Goal: Navigation & Orientation: Find specific page/section

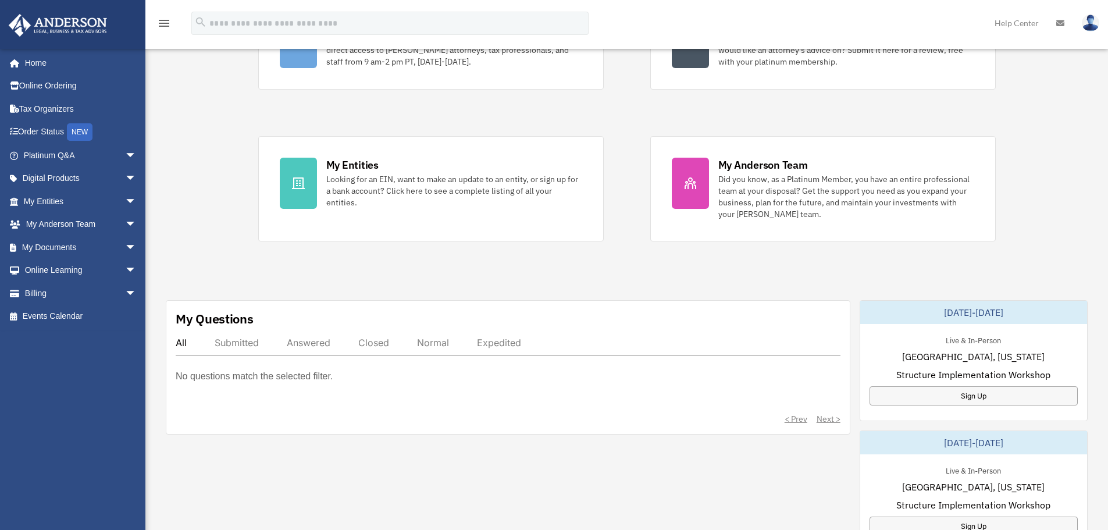
scroll to position [174, 0]
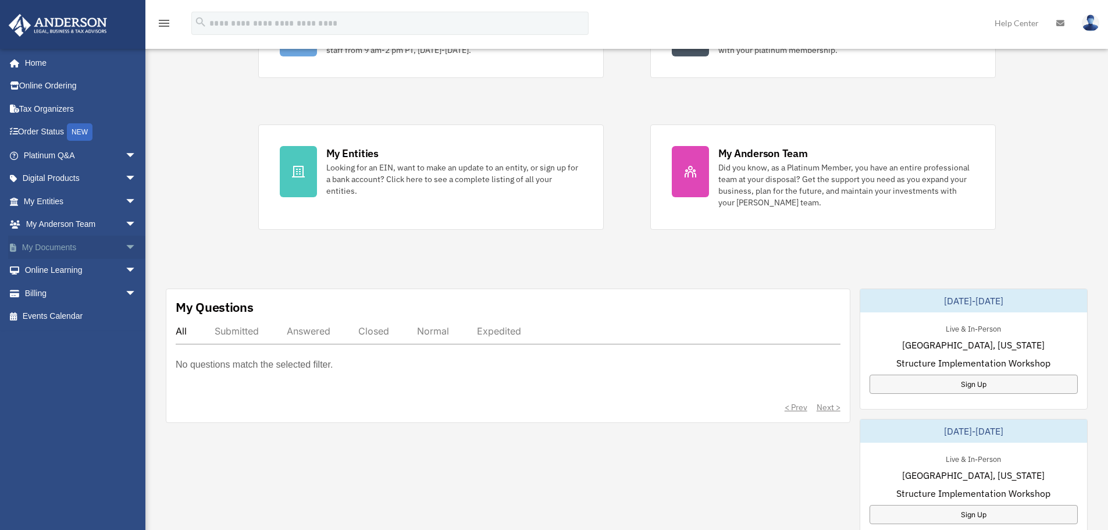
click at [20, 244] on span at bounding box center [19, 248] width 6 height 8
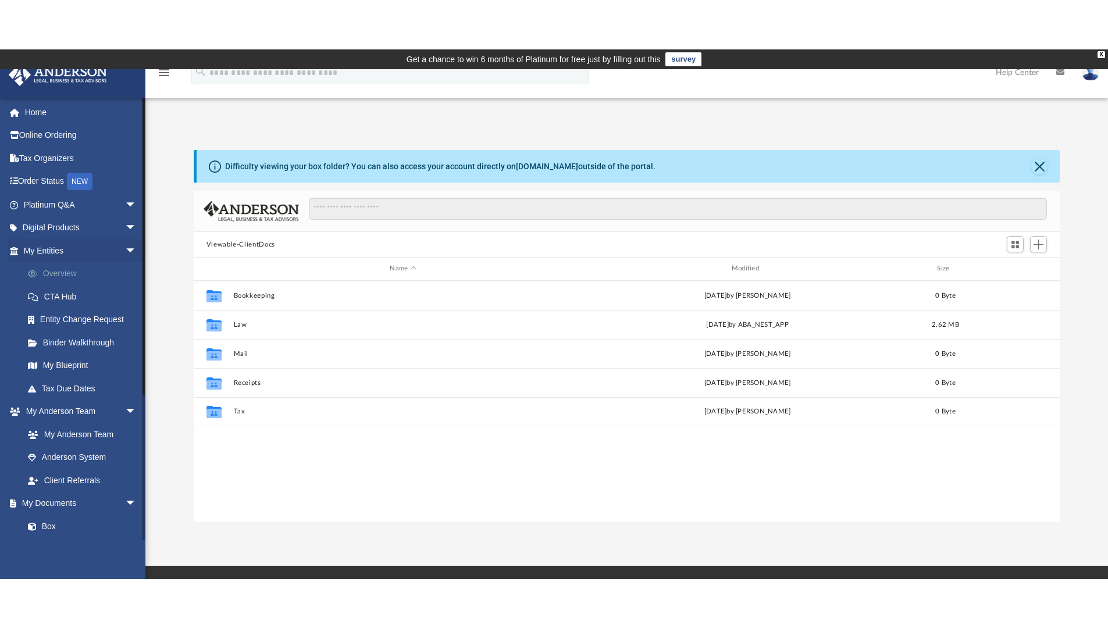
scroll to position [256, 857]
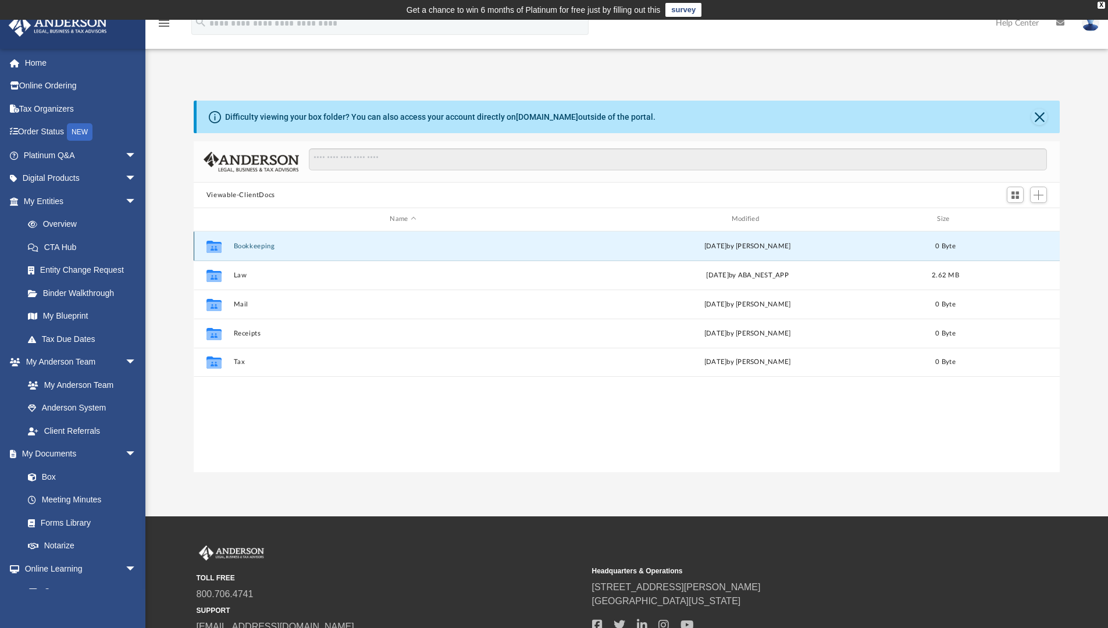
click at [254, 246] on button "Bookkeeping" at bounding box center [402, 246] width 339 height 8
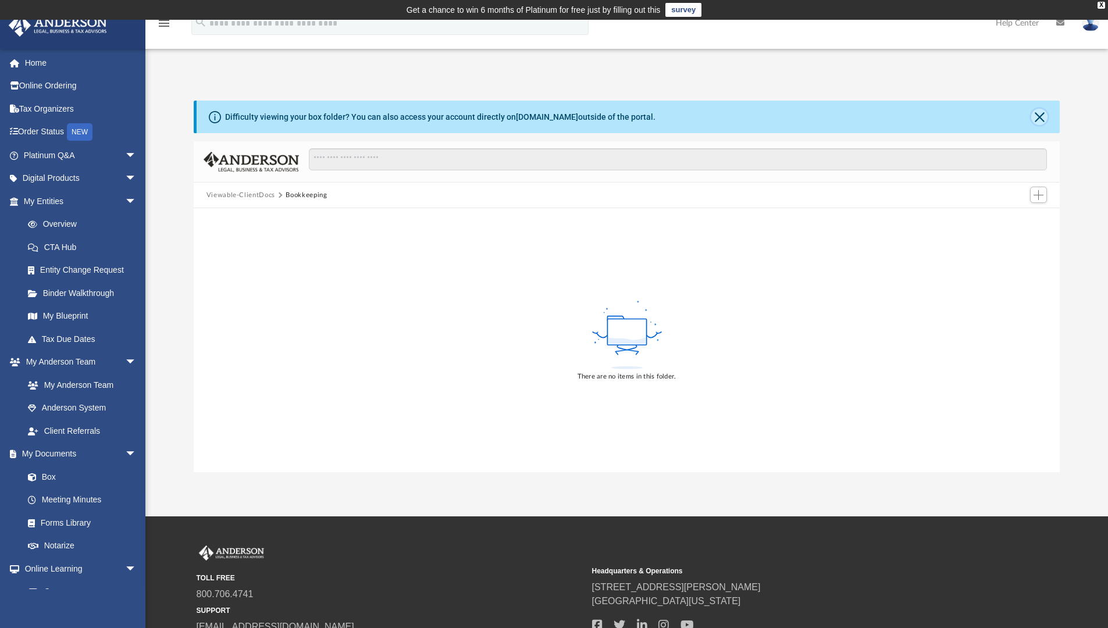
click at [1036, 116] on button "Close" at bounding box center [1039, 117] width 16 height 16
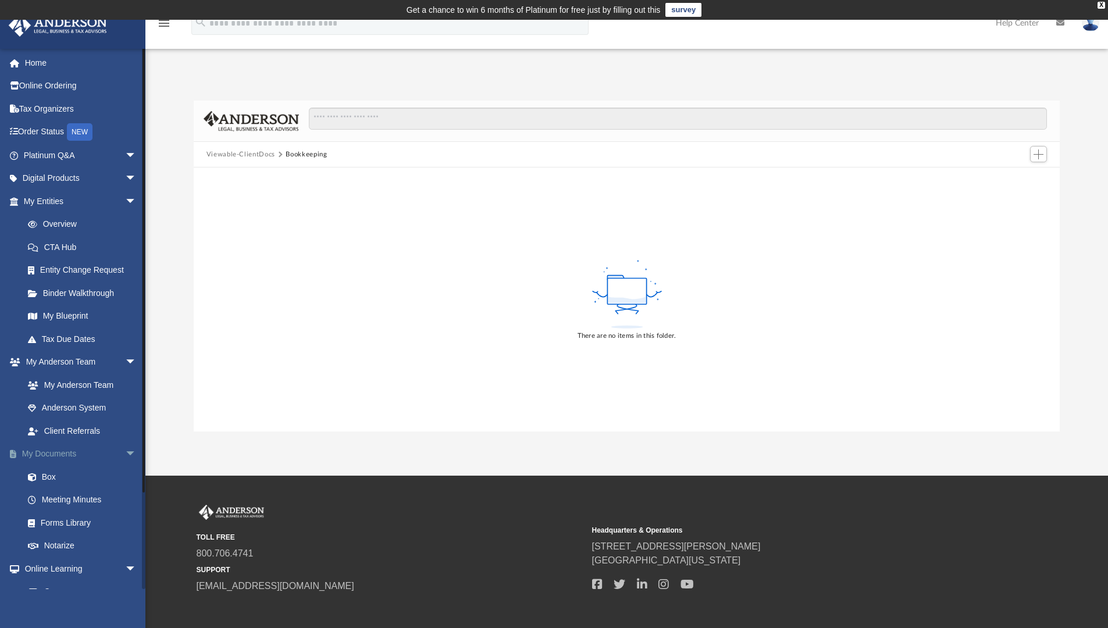
click at [99, 448] on link "My Documents arrow_drop_down" at bounding box center [81, 453] width 146 height 23
click at [152, 478] on div "TOLL FREE 800.706.4741 SUPPORT info@andersonadvisors.com Headquarters & Operati…" at bounding box center [554, 559] width 1108 height 167
click at [137, 488] on li "Meeting Minutes" at bounding box center [81, 499] width 146 height 23
click at [37, 483] on link "Box" at bounding box center [85, 476] width 138 height 23
click at [195, 387] on div "There are no items in this folder." at bounding box center [627, 299] width 866 height 264
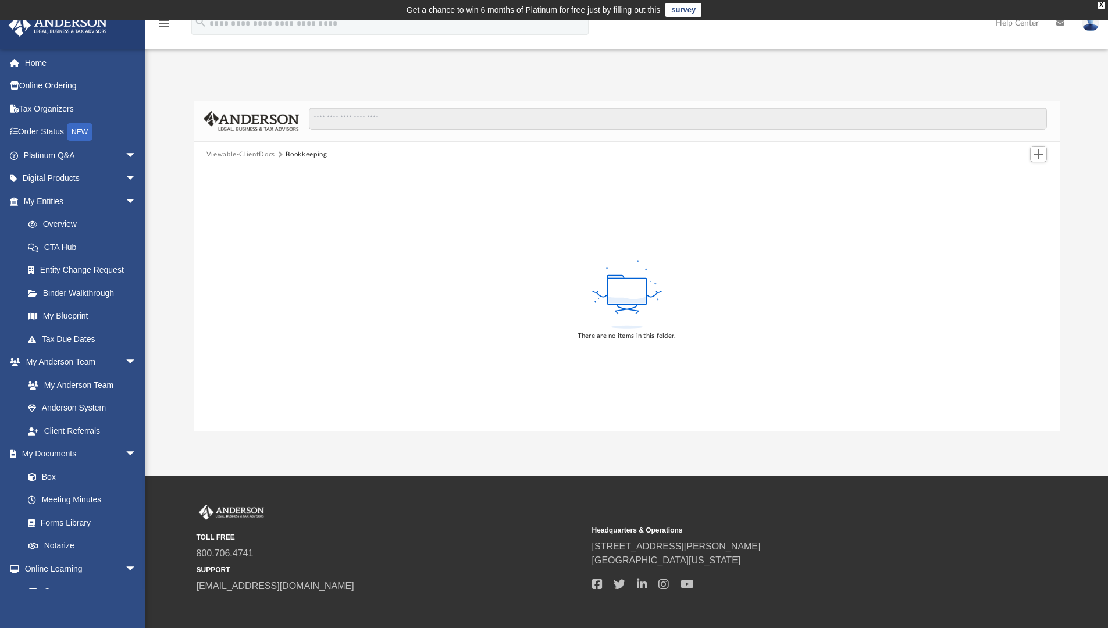
click at [288, 395] on div "There are no items in this folder." at bounding box center [627, 299] width 866 height 264
click at [358, 404] on div "There are no items in this folder." at bounding box center [627, 299] width 866 height 264
click at [540, 241] on div "There are no items in this folder." at bounding box center [627, 299] width 866 height 264
click at [690, 219] on div "There are no items in this folder." at bounding box center [627, 299] width 866 height 264
click at [829, 163] on div "Viewable-ClientDocs Bookkeeping" at bounding box center [627, 155] width 866 height 26
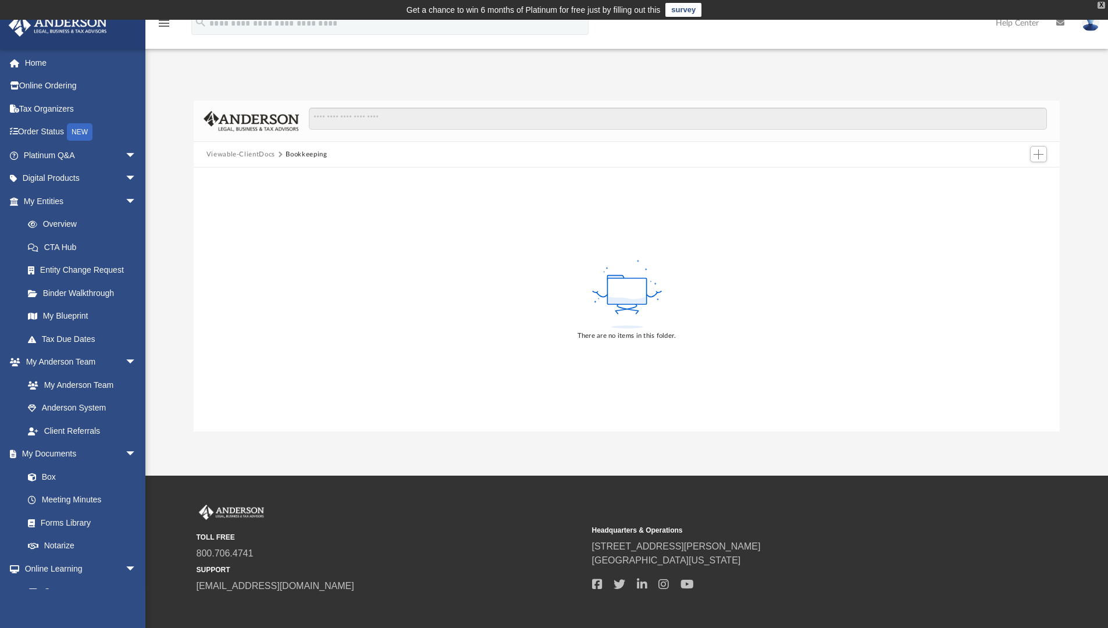
click at [1104, 5] on div "X" at bounding box center [1101, 5] width 8 height 7
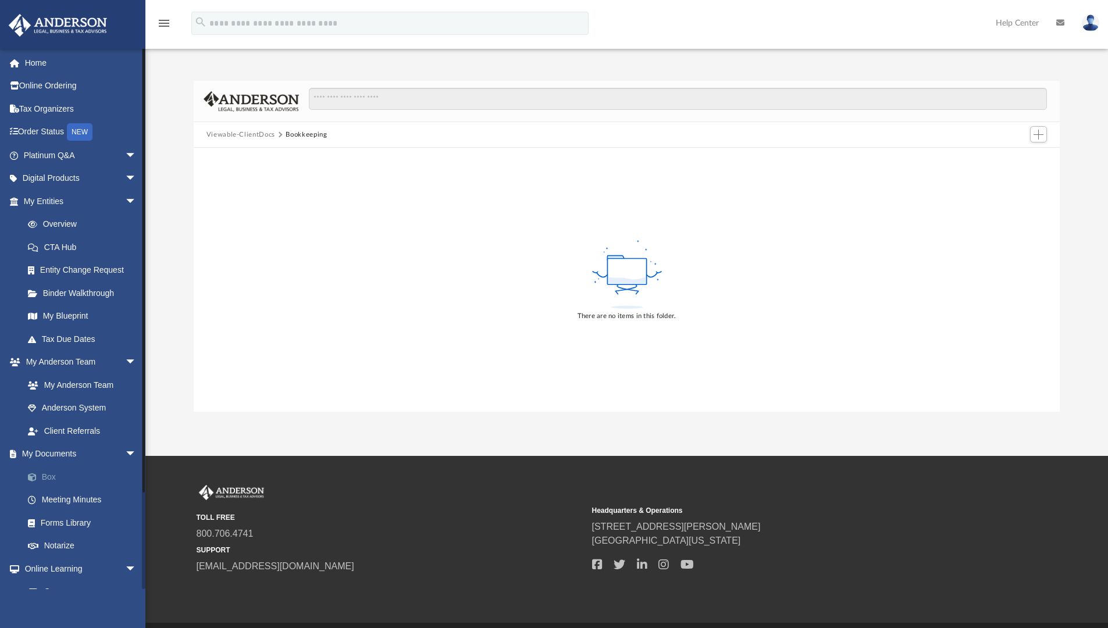
click at [41, 475] on span at bounding box center [38, 477] width 8 height 8
click at [47, 474] on link "Box" at bounding box center [85, 476] width 138 height 23
click at [60, 454] on link "My Documents arrow_drop_down" at bounding box center [81, 453] width 146 height 23
click at [125, 452] on span "arrow_drop_down" at bounding box center [136, 454] width 23 height 24
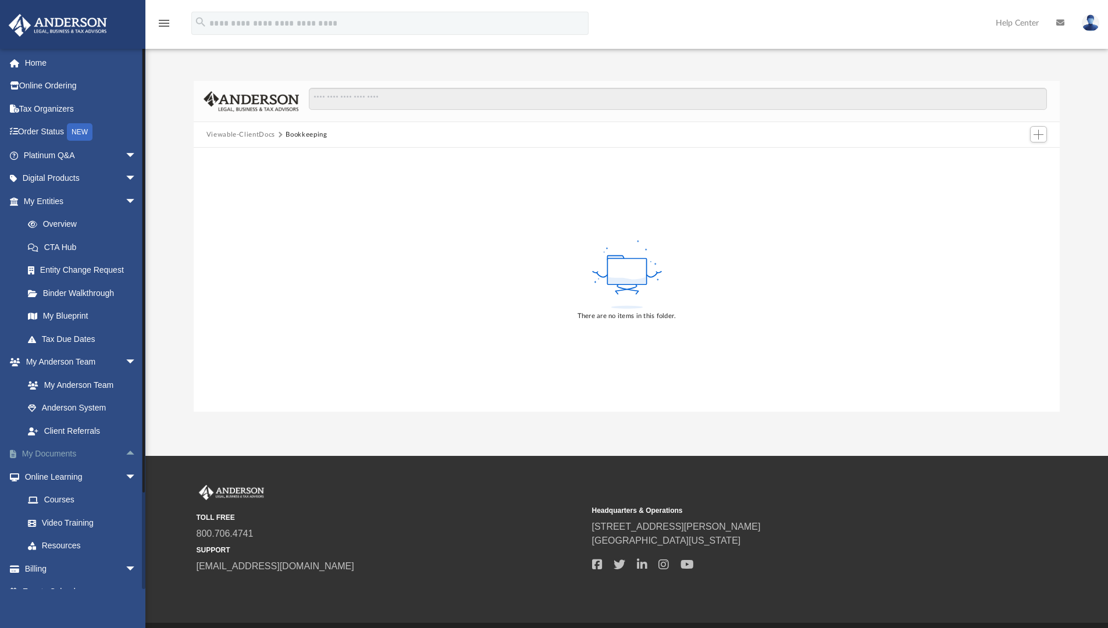
click at [125, 452] on span "arrow_drop_up" at bounding box center [136, 454] width 23 height 24
click at [125, 452] on span "arrow_drop_down" at bounding box center [136, 454] width 23 height 24
click at [33, 63] on link "Home" at bounding box center [81, 62] width 146 height 23
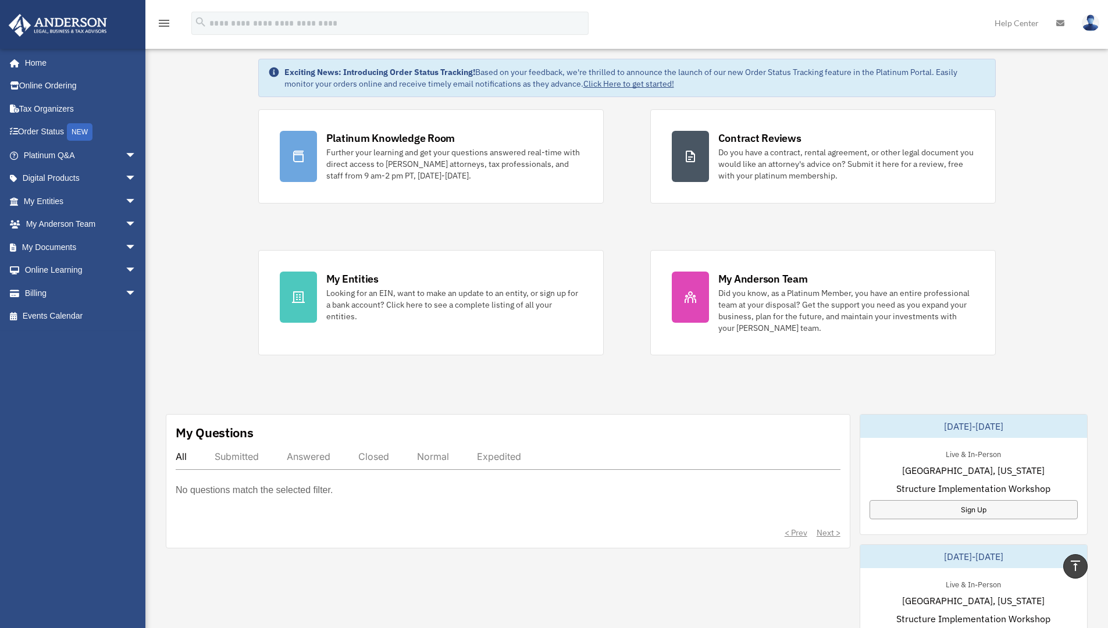
scroll to position [31, 0]
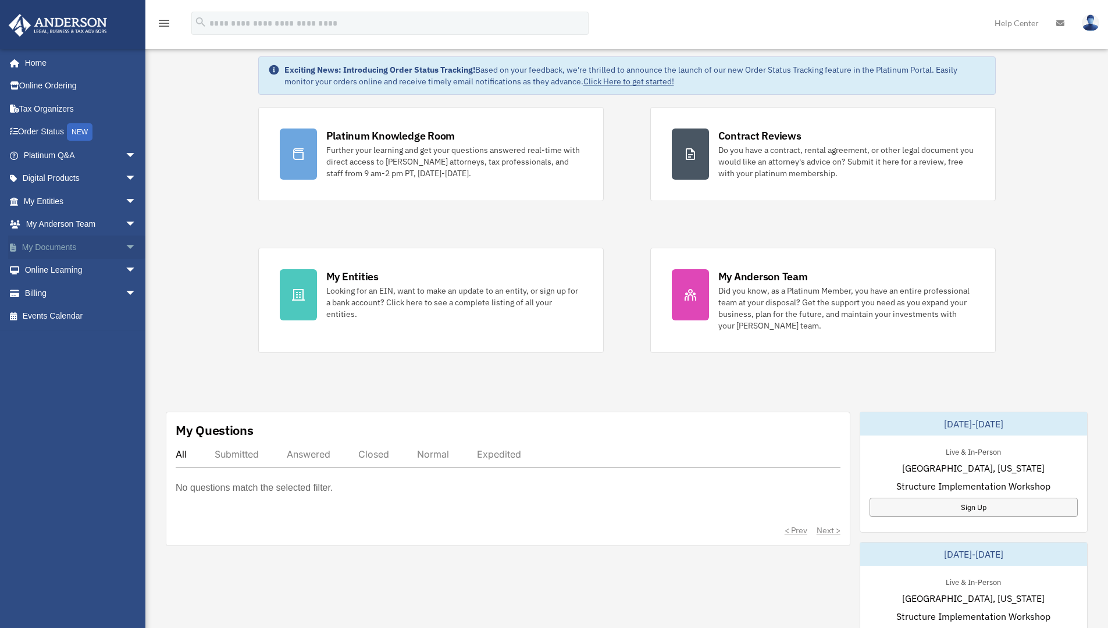
click at [130, 247] on span "arrow_drop_down" at bounding box center [136, 247] width 23 height 24
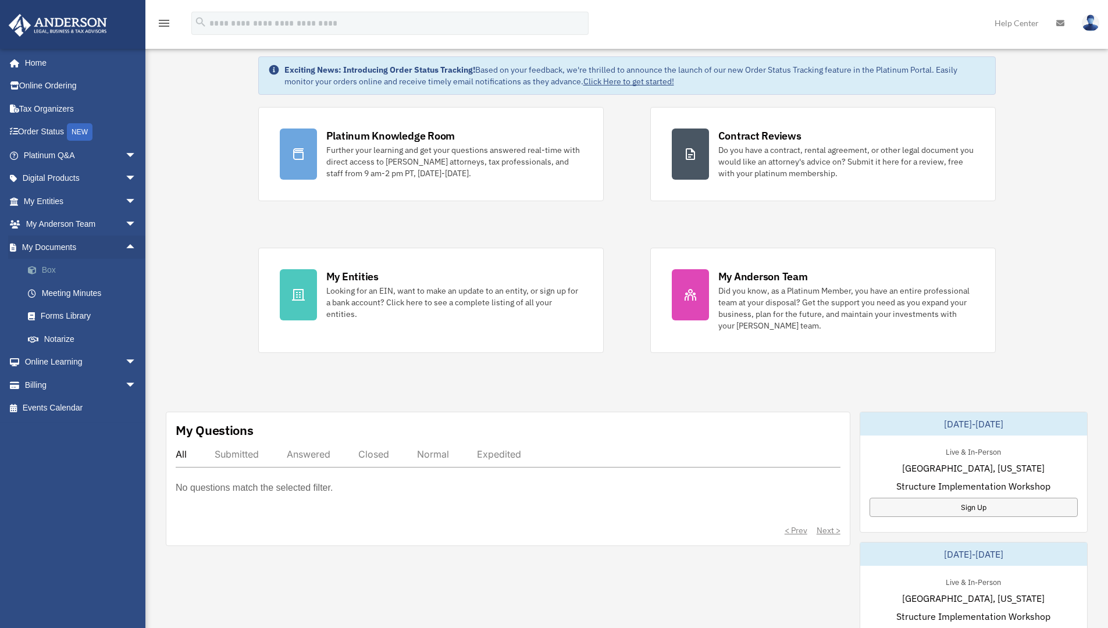
click at [40, 273] on span at bounding box center [38, 270] width 8 height 8
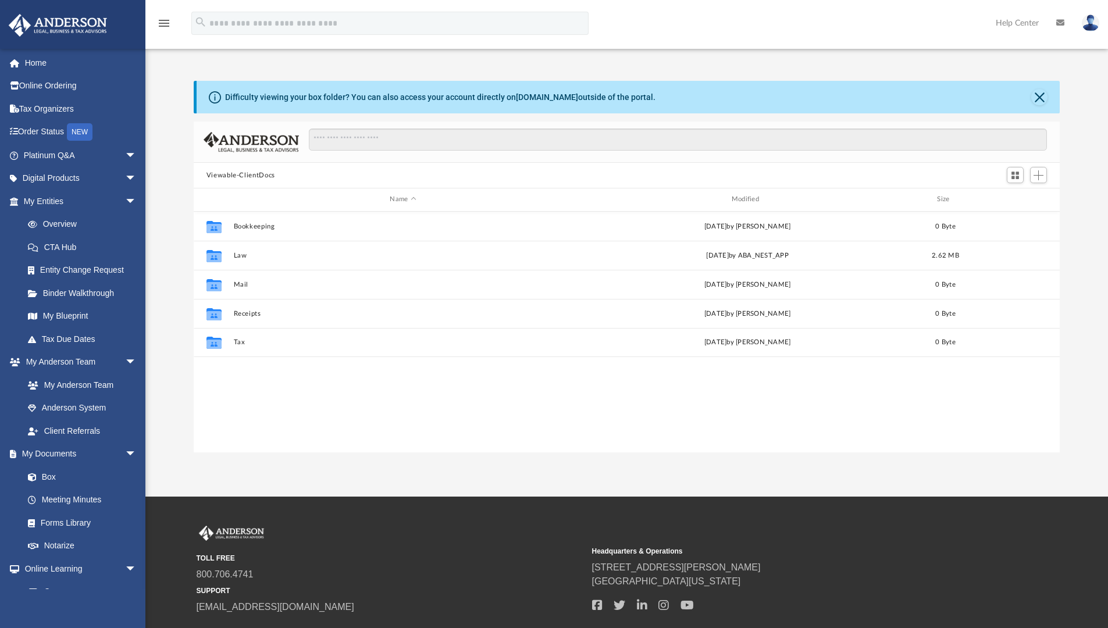
scroll to position [256, 857]
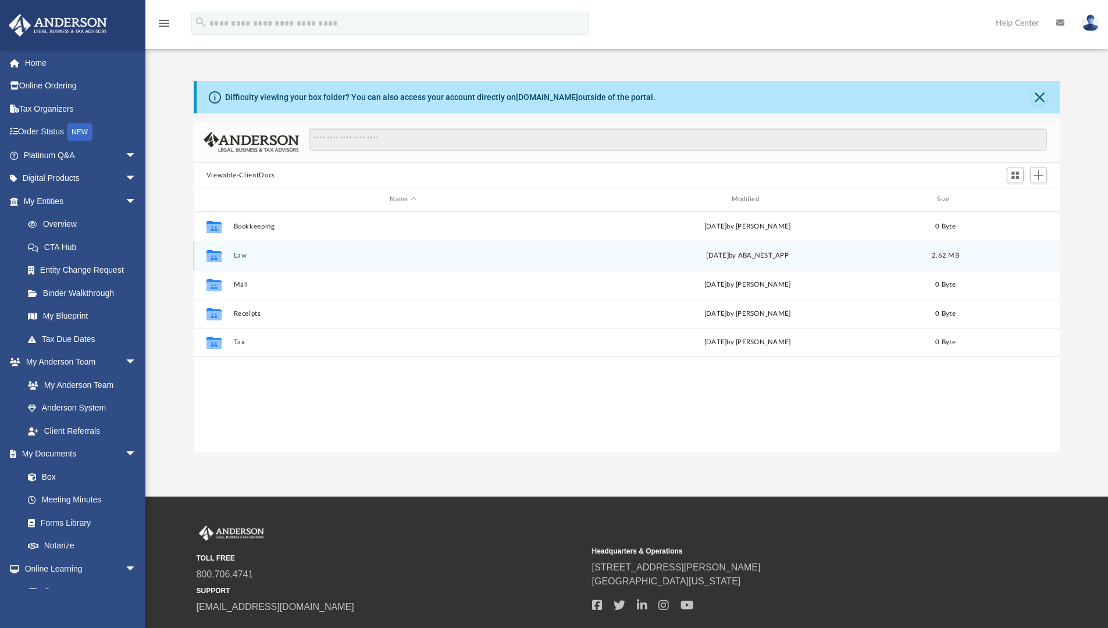
click at [238, 259] on button "Law" at bounding box center [402, 256] width 339 height 8
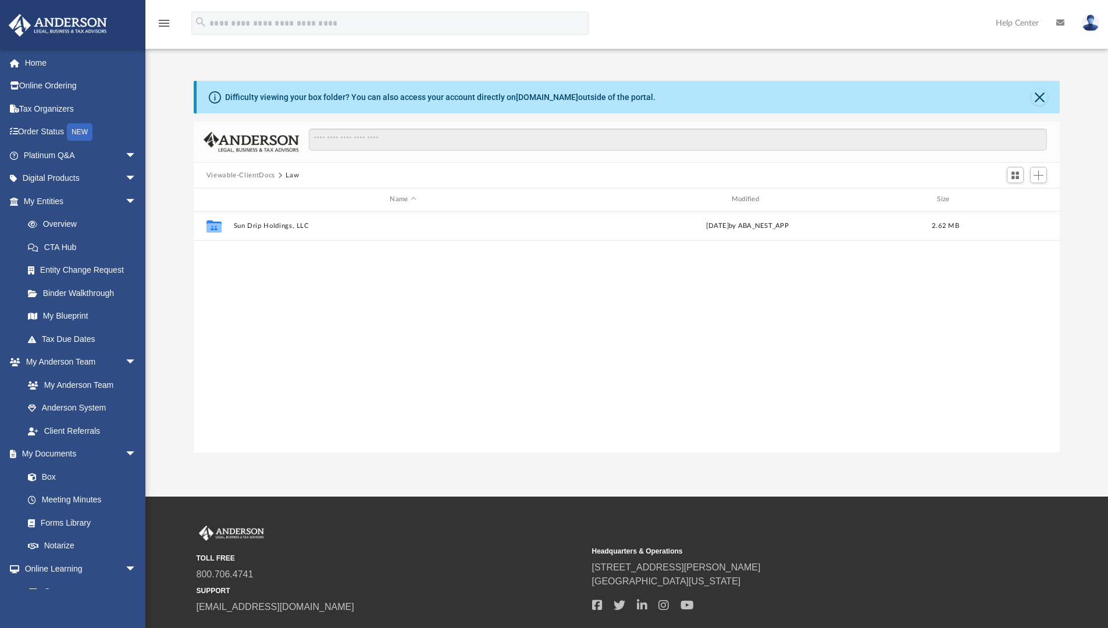
click at [226, 176] on button "Viewable-ClientDocs" at bounding box center [240, 175] width 69 height 10
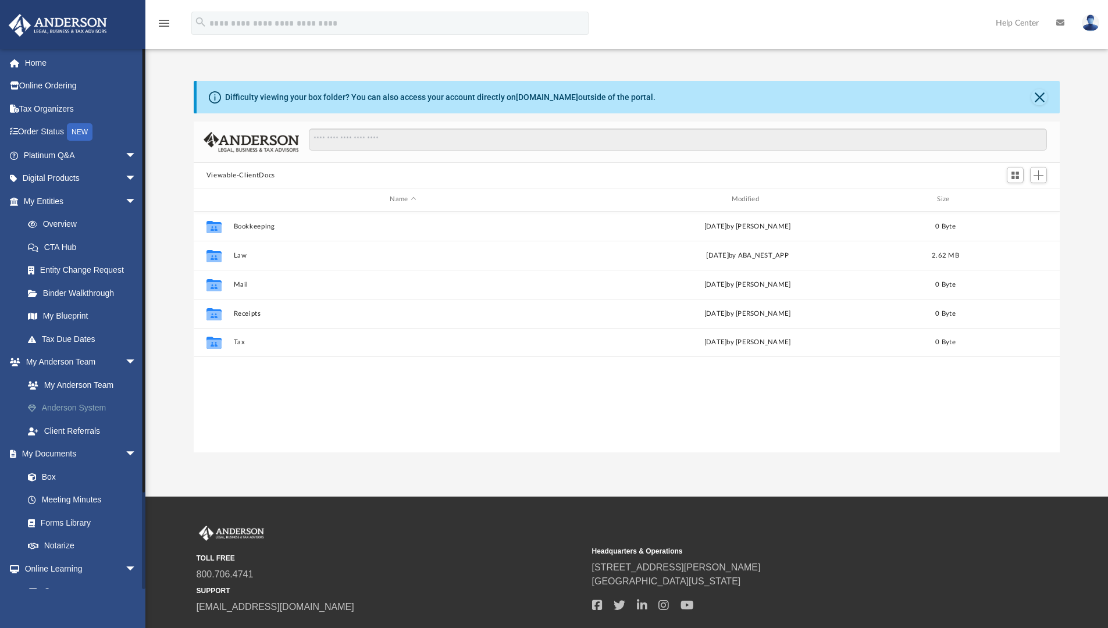
click at [51, 410] on link "Anderson System" at bounding box center [85, 408] width 138 height 23
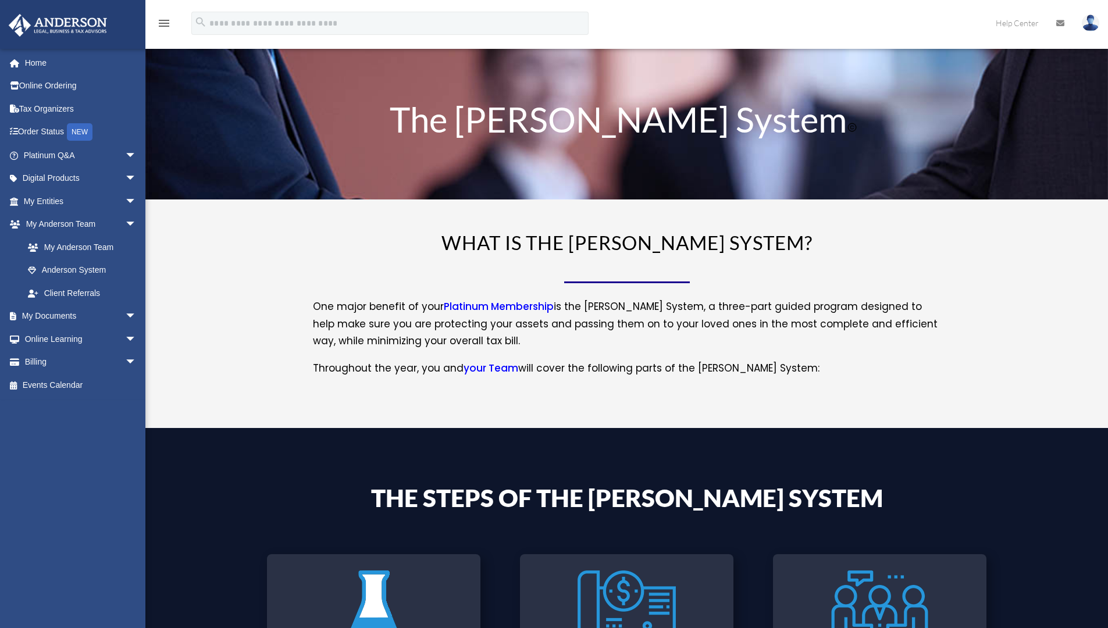
click at [529, 279] on div "WHAT IS THE ANDERSON SYSTEM? One major benefit of your Platinum Membership is t…" at bounding box center [627, 305] width 628 height 144
click at [99, 313] on link "My Documents arrow_drop_down" at bounding box center [81, 316] width 146 height 23
click at [125, 316] on span "arrow_drop_down" at bounding box center [136, 317] width 23 height 24
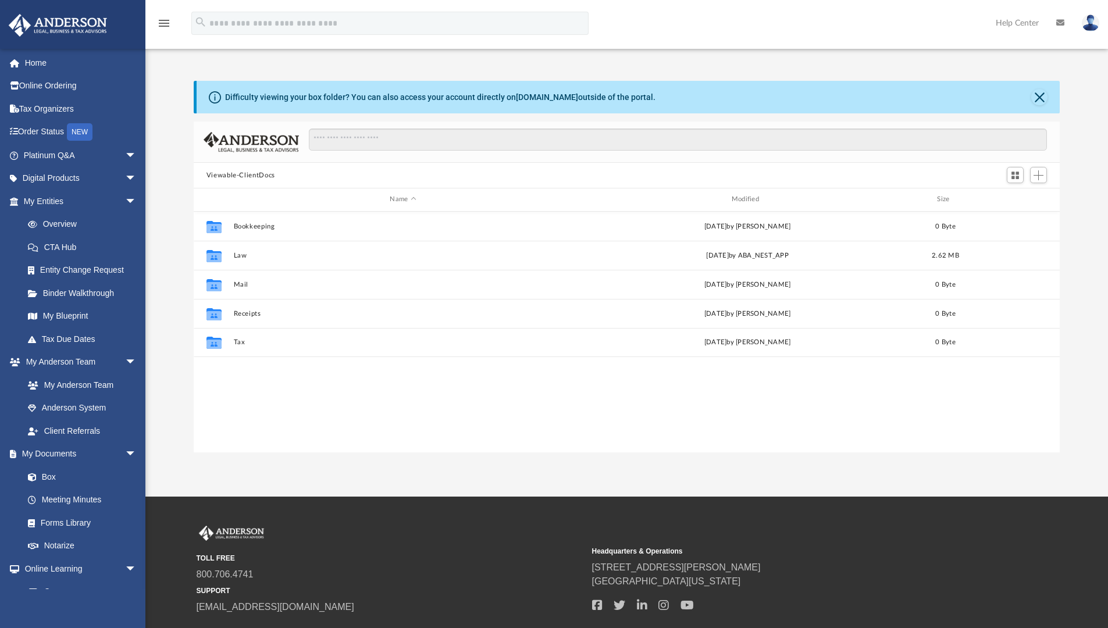
scroll to position [256, 857]
click at [100, 296] on link "Binder Walkthrough" at bounding box center [85, 292] width 138 height 23
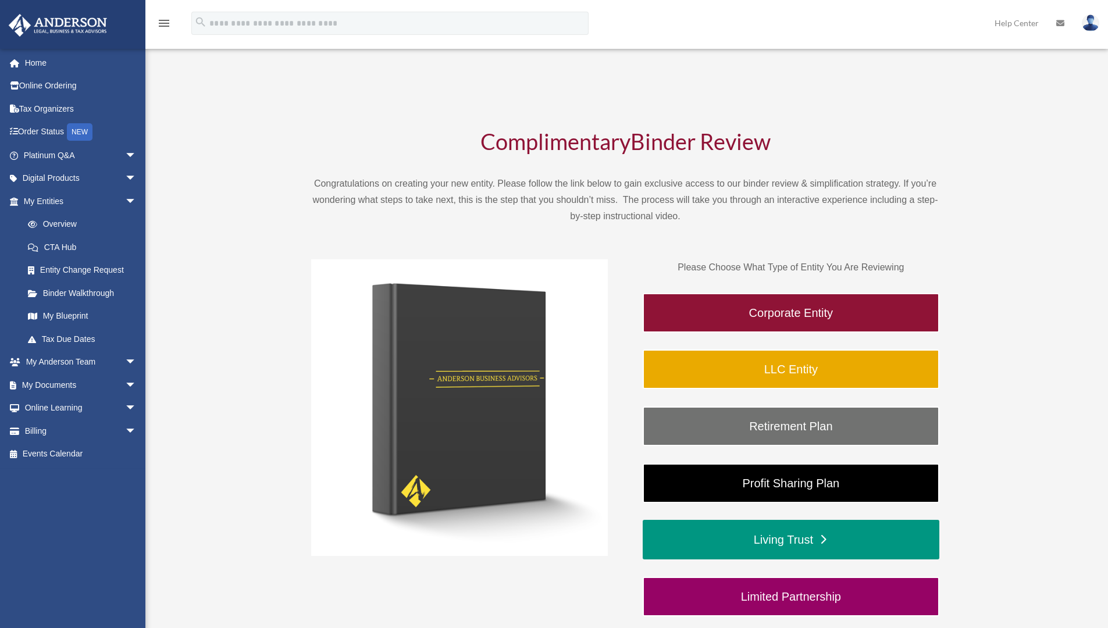
click at [756, 550] on link "Living Trust" at bounding box center [790, 540] width 297 height 40
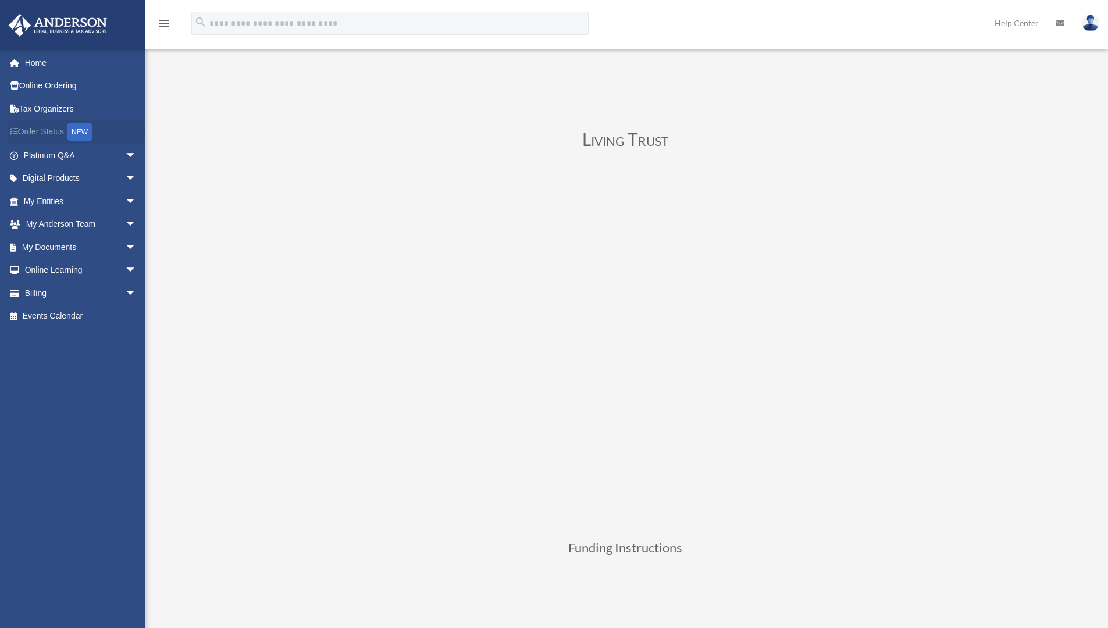
click at [44, 128] on link "Order Status NEW" at bounding box center [81, 132] width 146 height 24
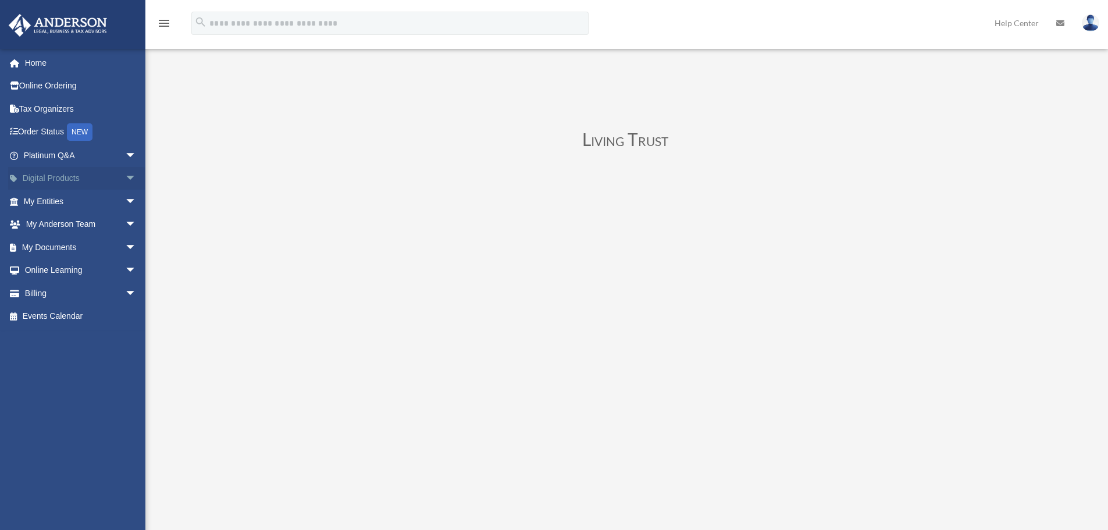
click at [58, 177] on link "Digital Products arrow_drop_down" at bounding box center [81, 178] width 146 height 23
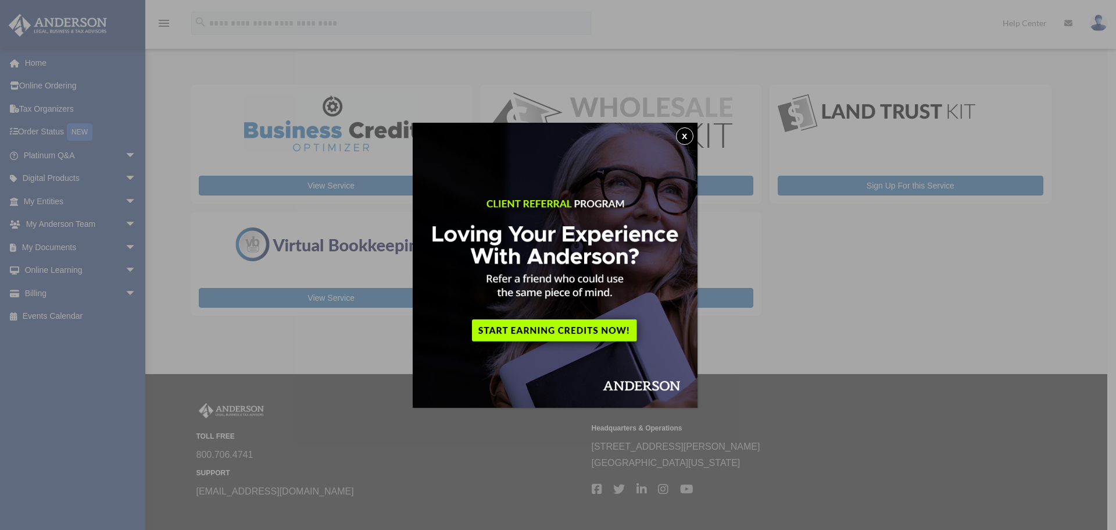
click at [691, 135] on button "x" at bounding box center [684, 135] width 17 height 17
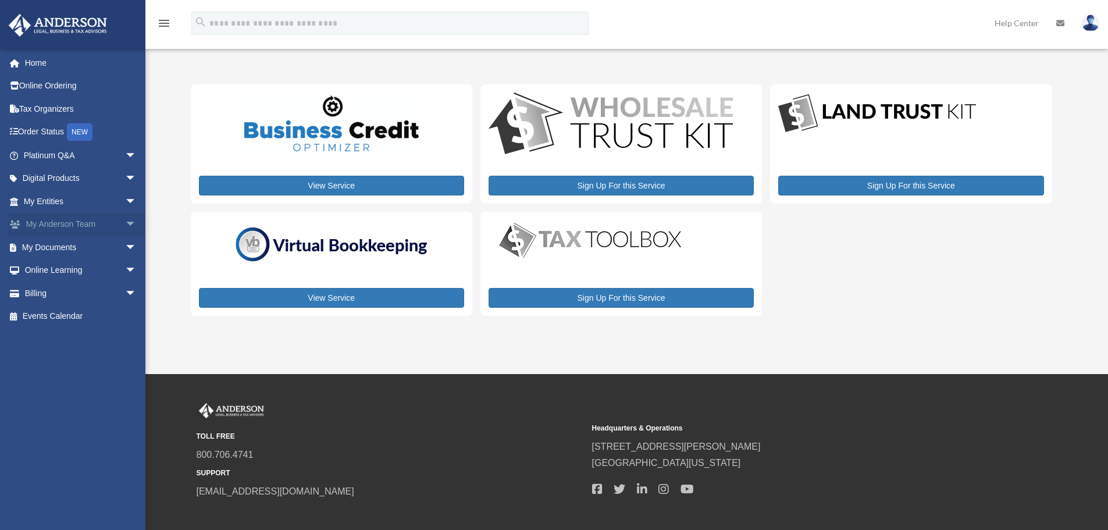
click at [60, 224] on link "My Anderson Team arrow_drop_down" at bounding box center [81, 224] width 146 height 23
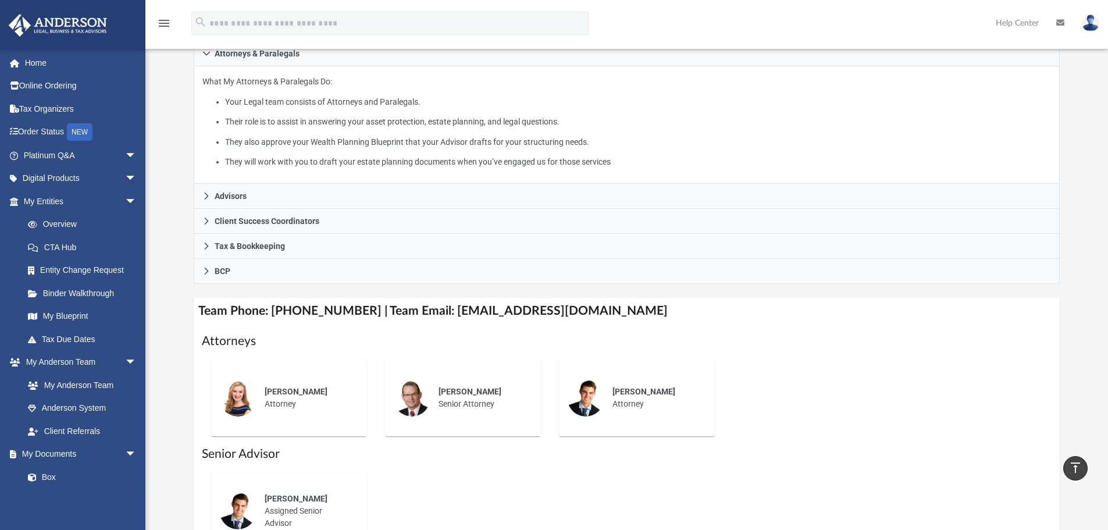
scroll to position [180, 0]
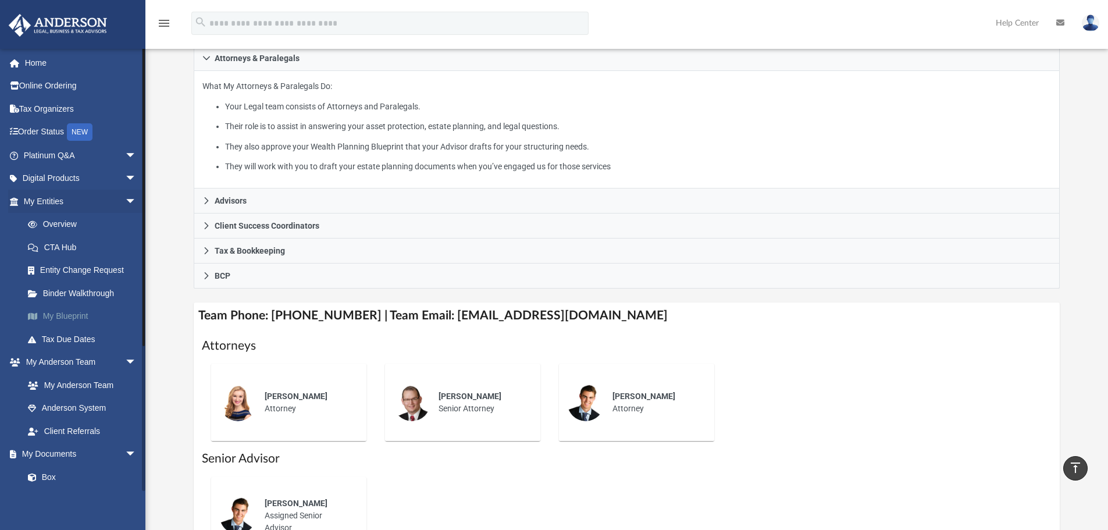
click at [71, 319] on link "My Blueprint" at bounding box center [85, 316] width 138 height 23
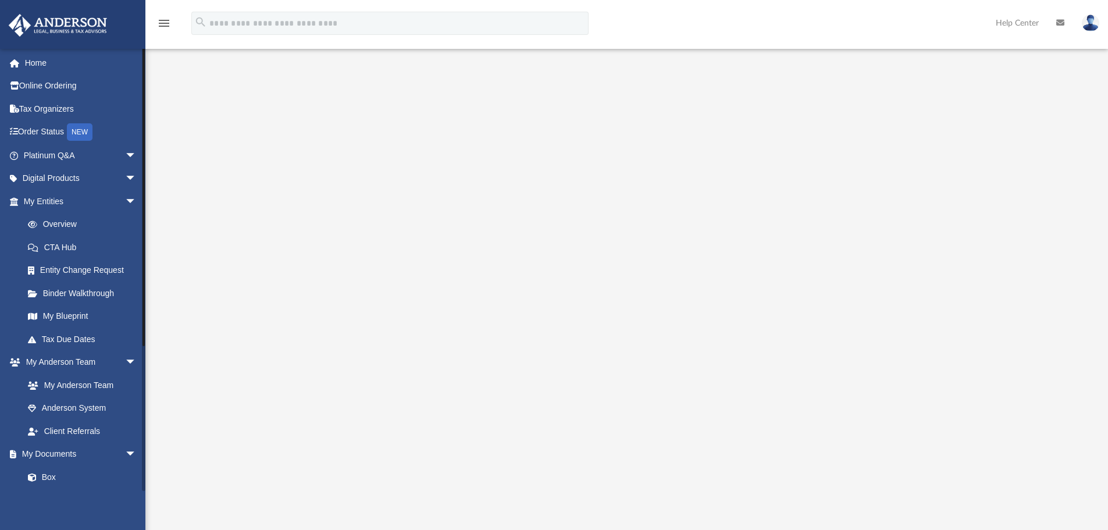
scroll to position [207, 0]
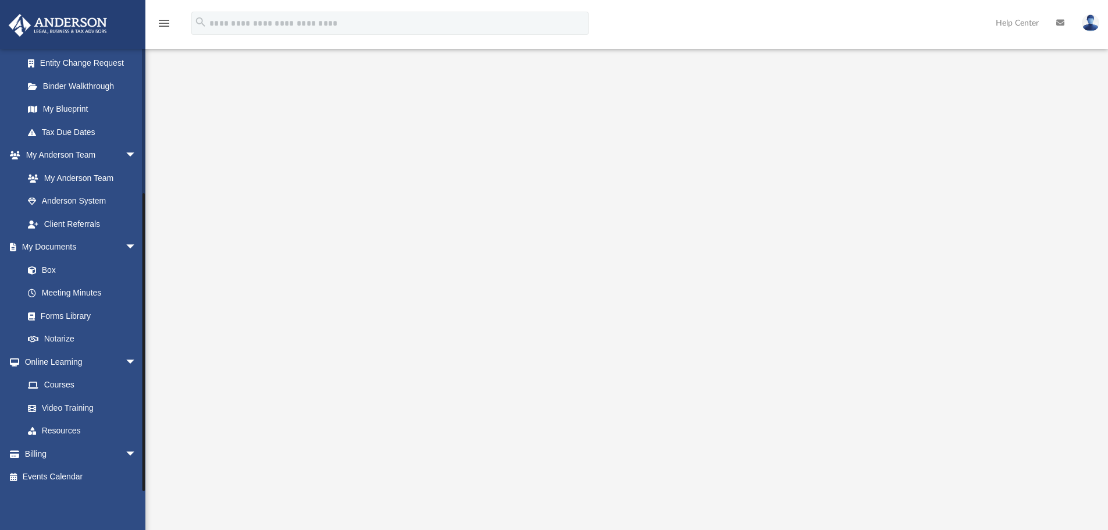
drag, startPoint x: 144, startPoint y: 452, endPoint x: 134, endPoint y: 499, distance: 48.1
click at [134, 499] on div "kbowman@cpnhinc.com Sign Out kbowman@cpnhinc.com Home Online Ordering Tax Organ…" at bounding box center [72, 313] width 145 height 530
click at [75, 317] on link "Forms Library" at bounding box center [85, 315] width 138 height 23
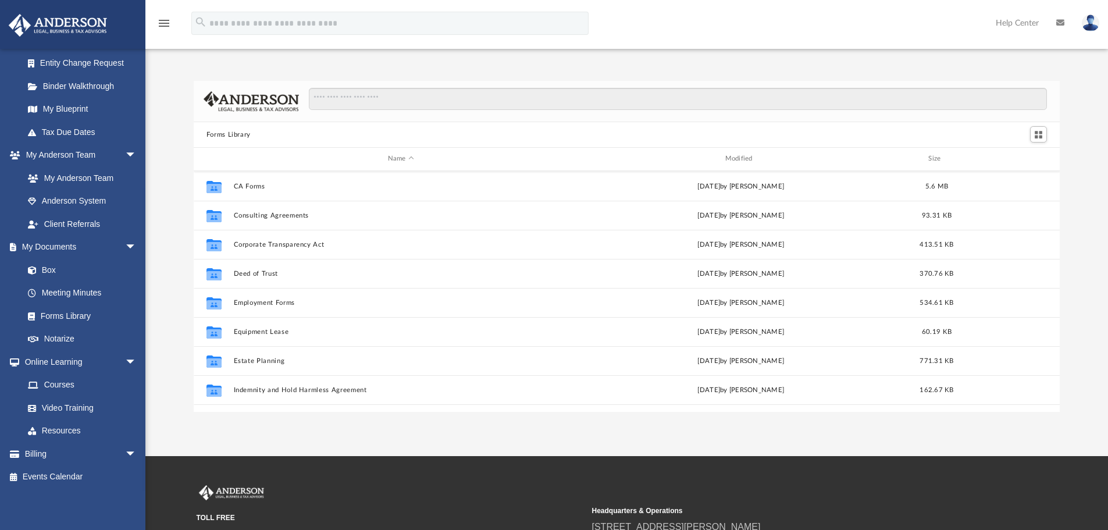
scroll to position [194, 0]
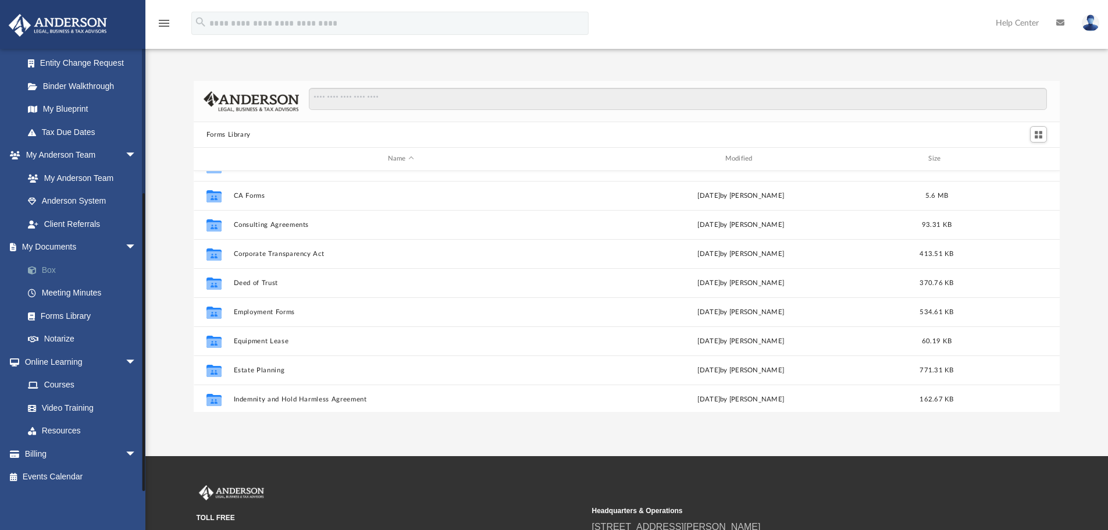
click at [76, 269] on link "Box" at bounding box center [85, 269] width 138 height 23
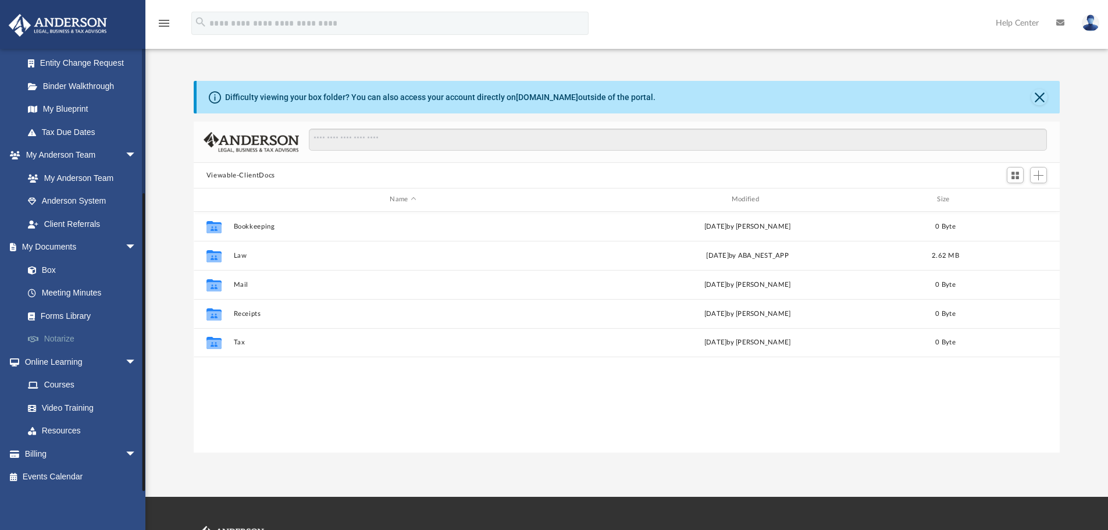
scroll to position [256, 857]
